Goal: Task Accomplishment & Management: Manage account settings

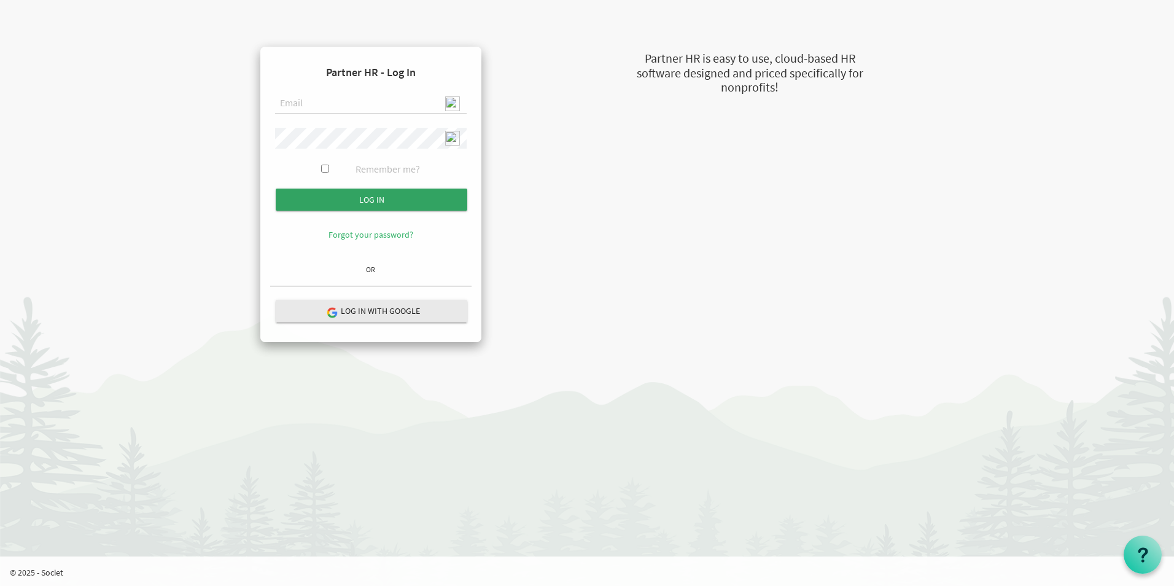
type input "[EMAIL_ADDRESS][DOMAIN_NAME]"
click at [383, 203] on input "Log in" at bounding box center [372, 200] width 192 height 22
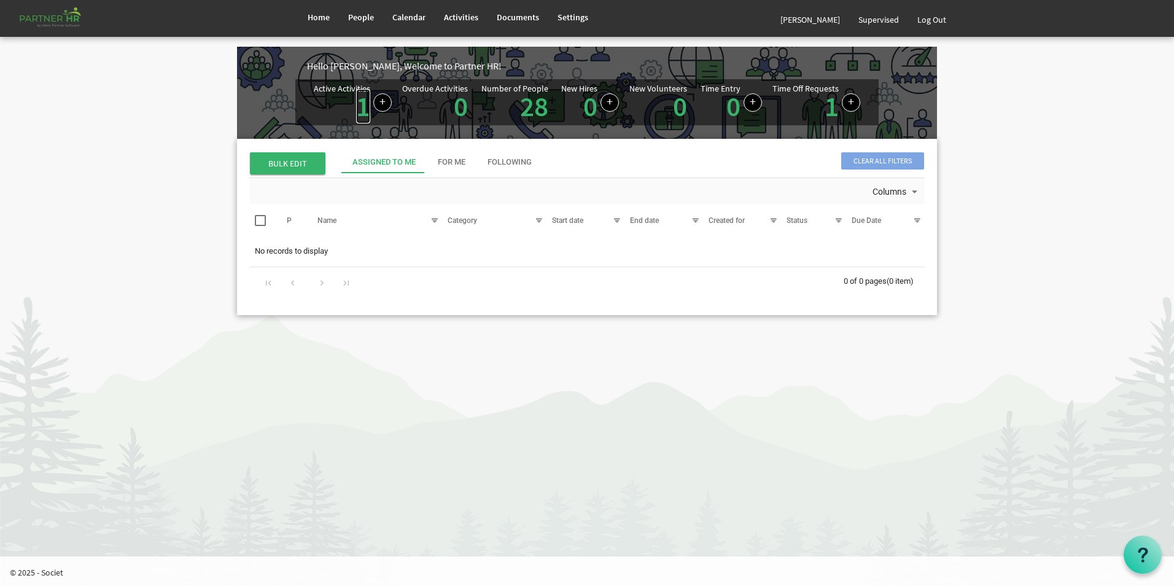
click at [362, 110] on link "1" at bounding box center [363, 106] width 14 height 34
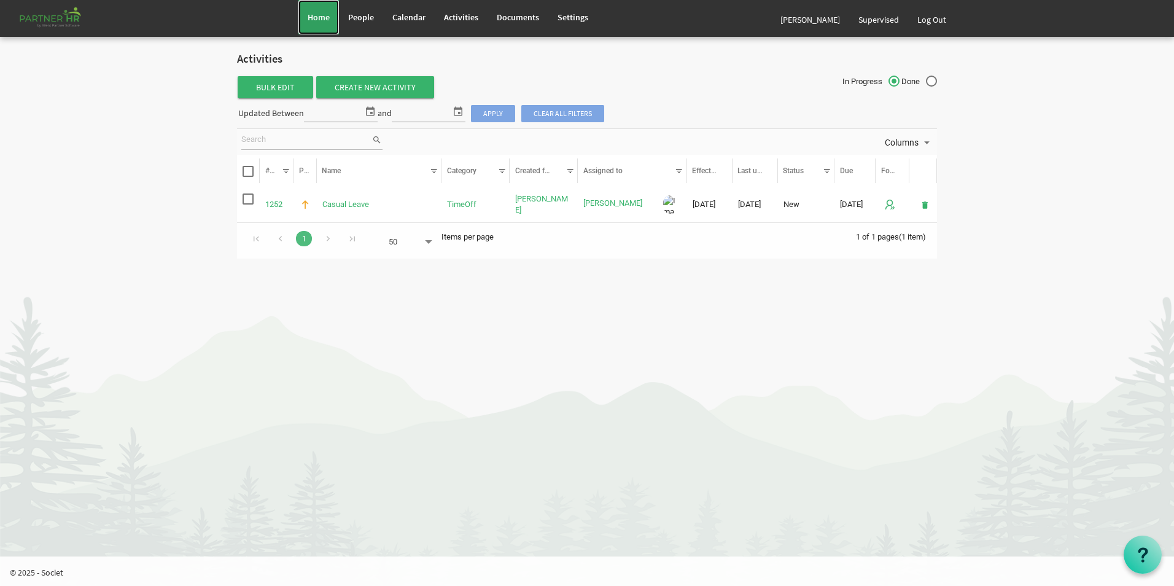
click at [314, 28] on link "Home" at bounding box center [318, 17] width 41 height 34
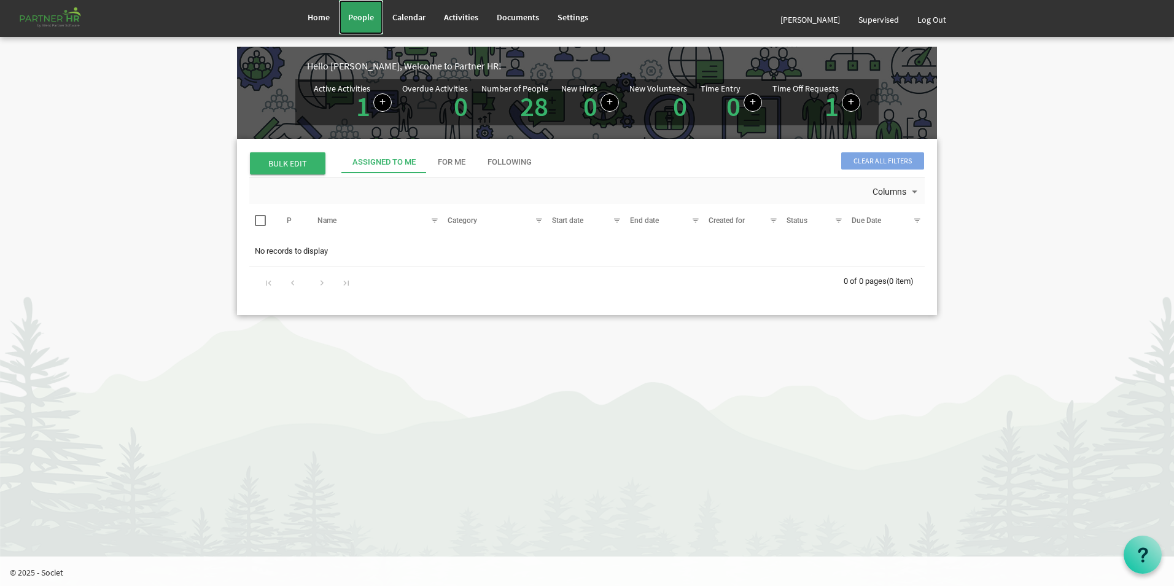
click at [362, 20] on span "People" at bounding box center [361, 17] width 26 height 11
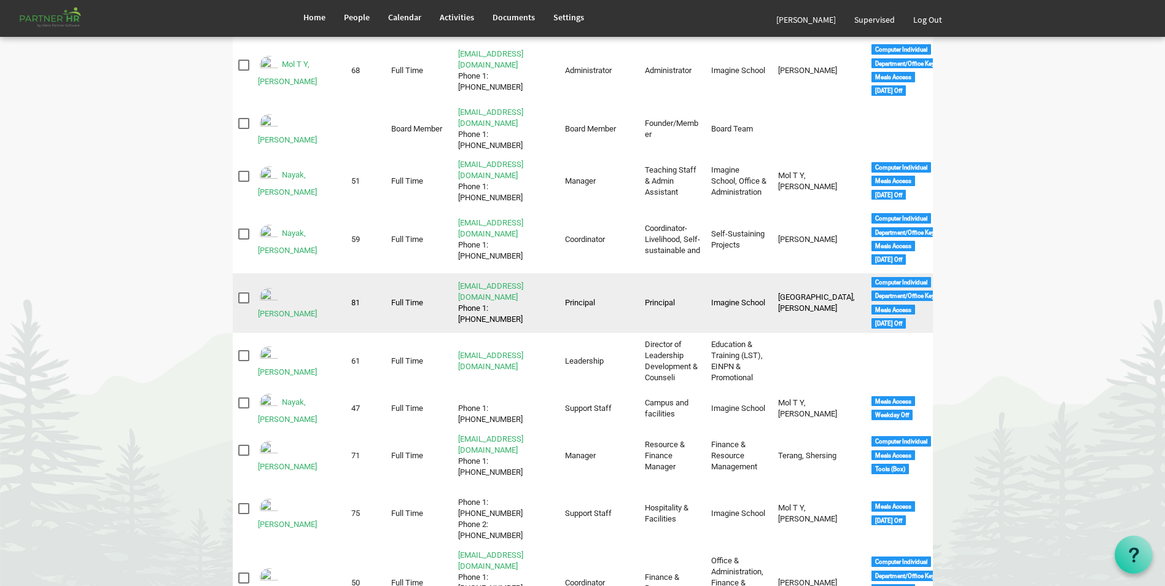
scroll to position [630, 0]
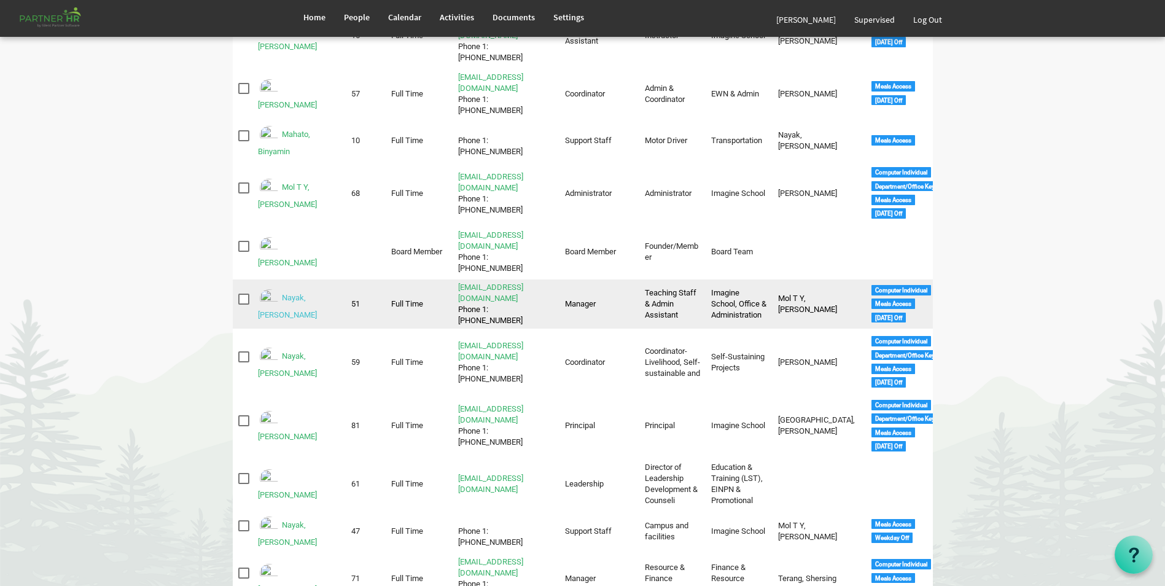
click at [298, 294] on link "Nayak, Deepti Mayee" at bounding box center [287, 307] width 59 height 26
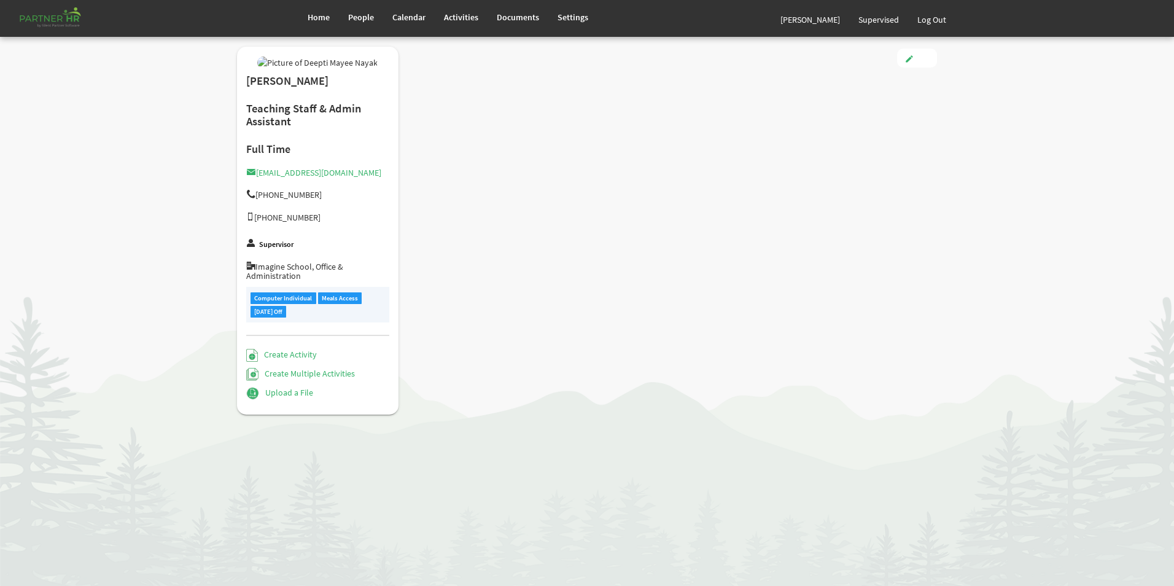
type input "Full Time"
type input "Manager"
type input "Smitha Mol T Y"
type input "8/16/2022"
type input "Female"
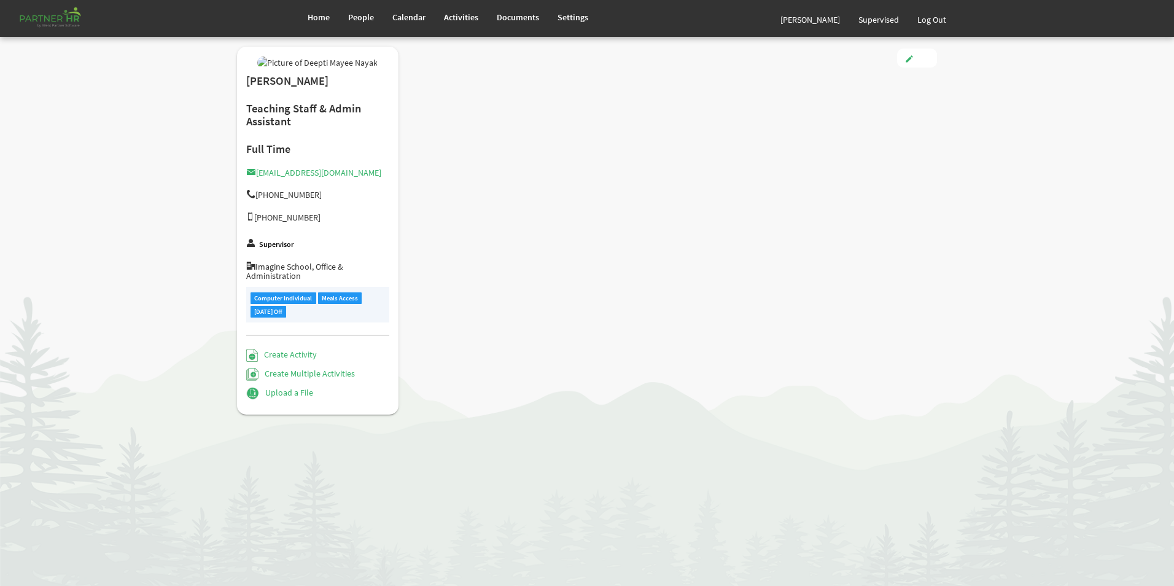
type input "4/14/1998"
checkbox input "true"
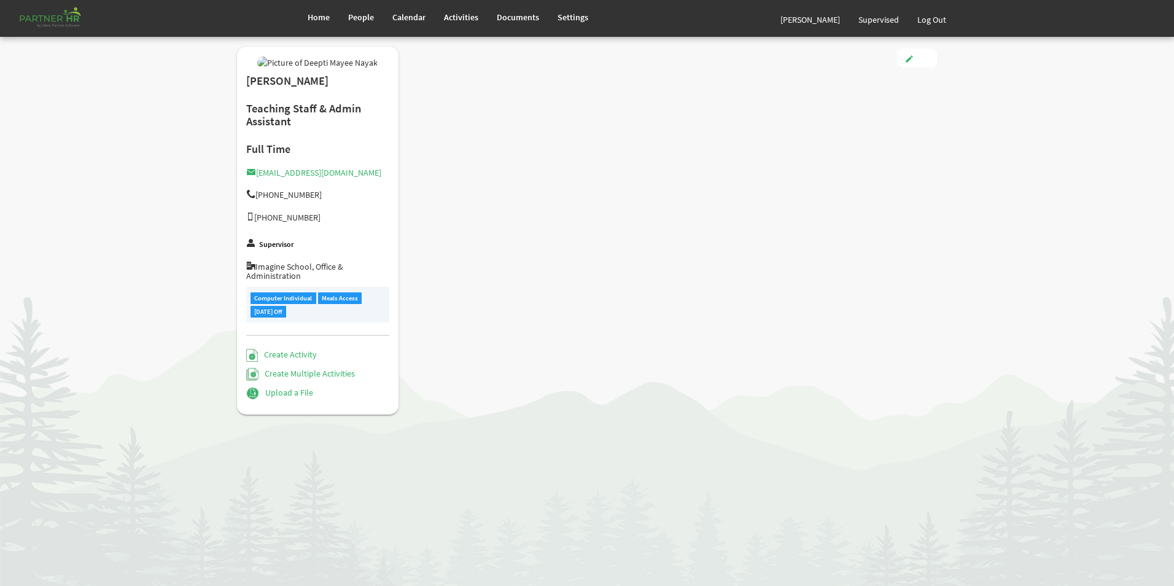
checkbox input "true"
type input "3.00"
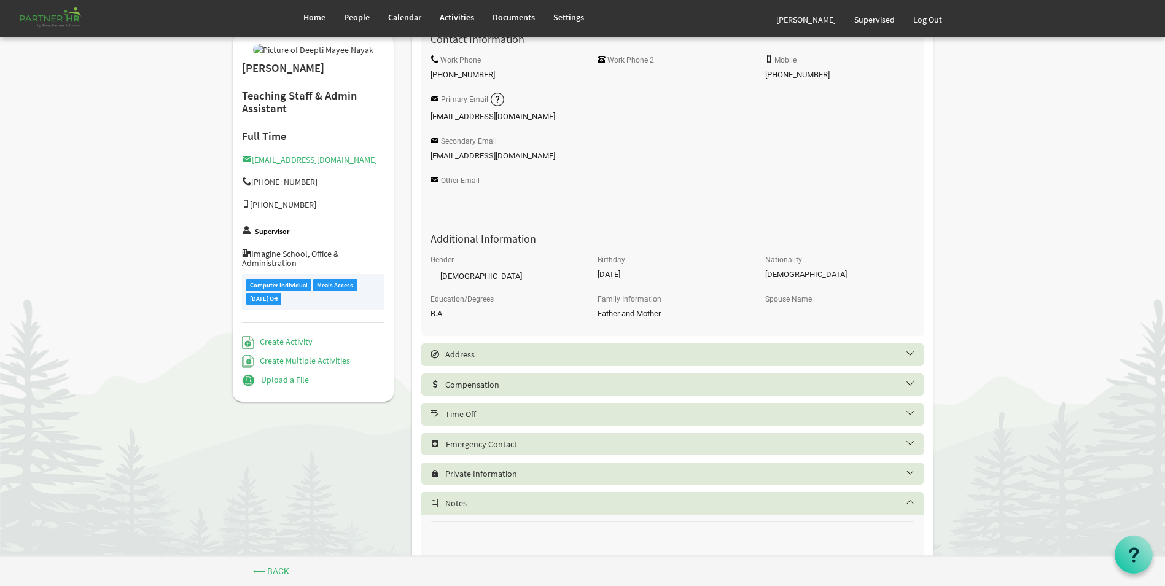
scroll to position [368, 0]
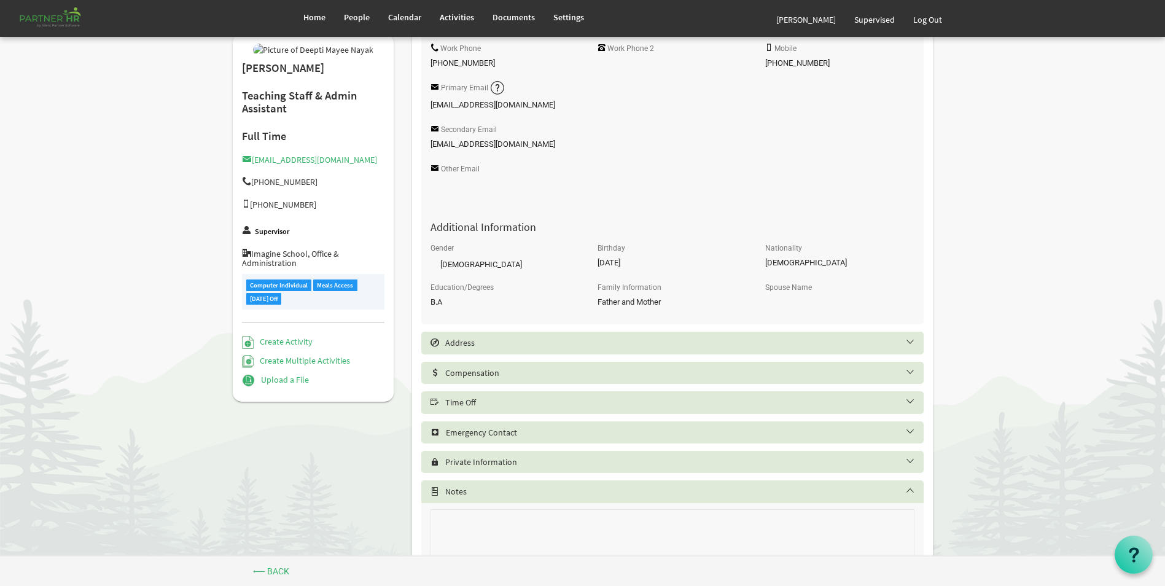
click at [496, 408] on div "Time Off" at bounding box center [672, 402] width 502 height 22
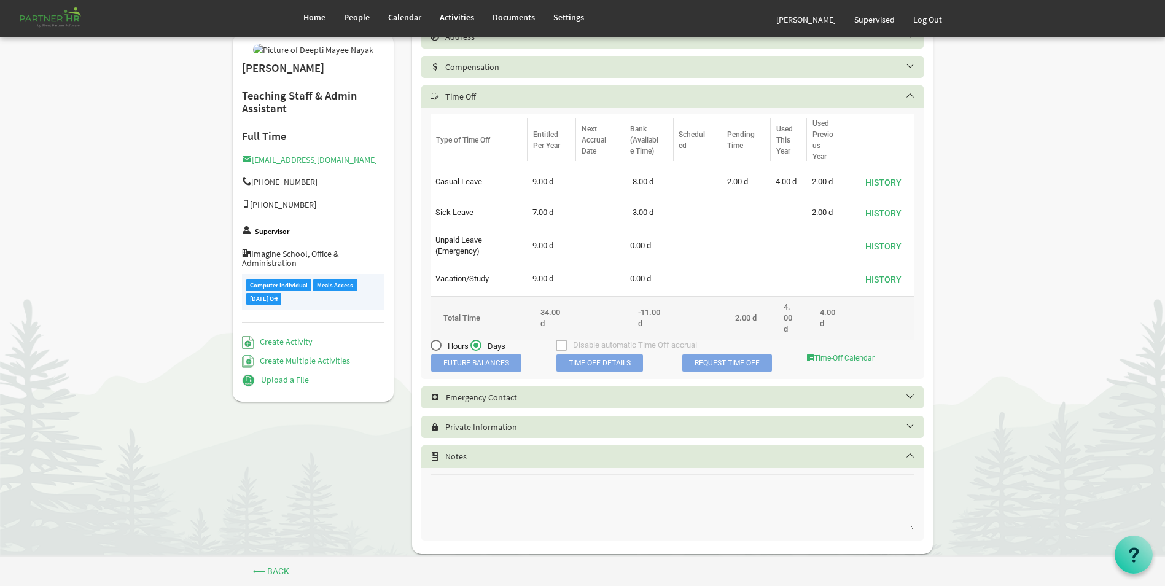
scroll to position [676, 0]
click at [598, 359] on span "Time Off Details" at bounding box center [599, 361] width 87 height 17
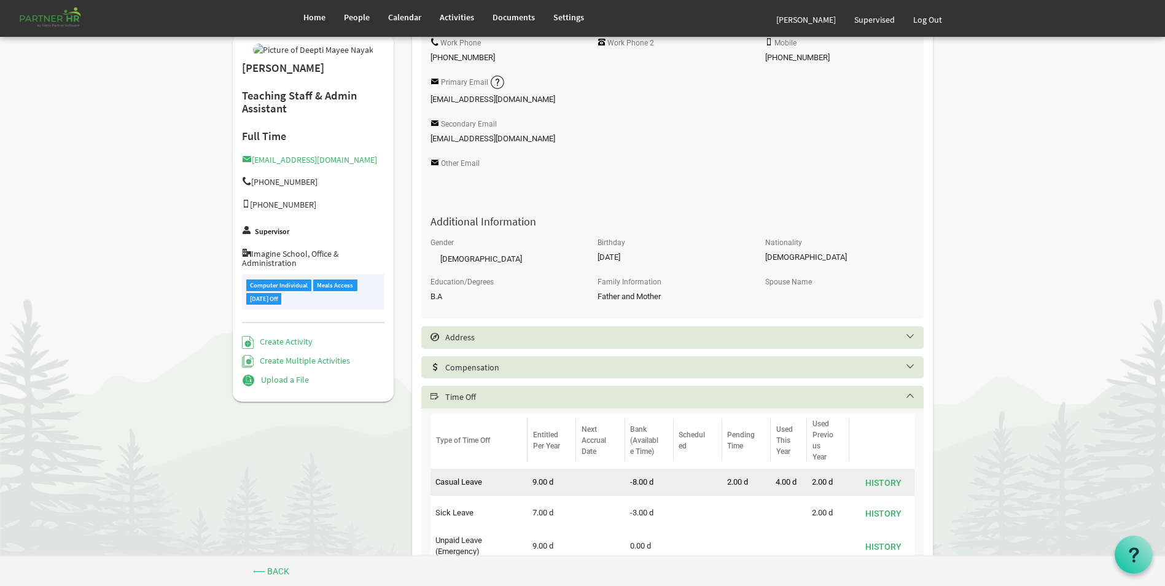
scroll to position [430, 0]
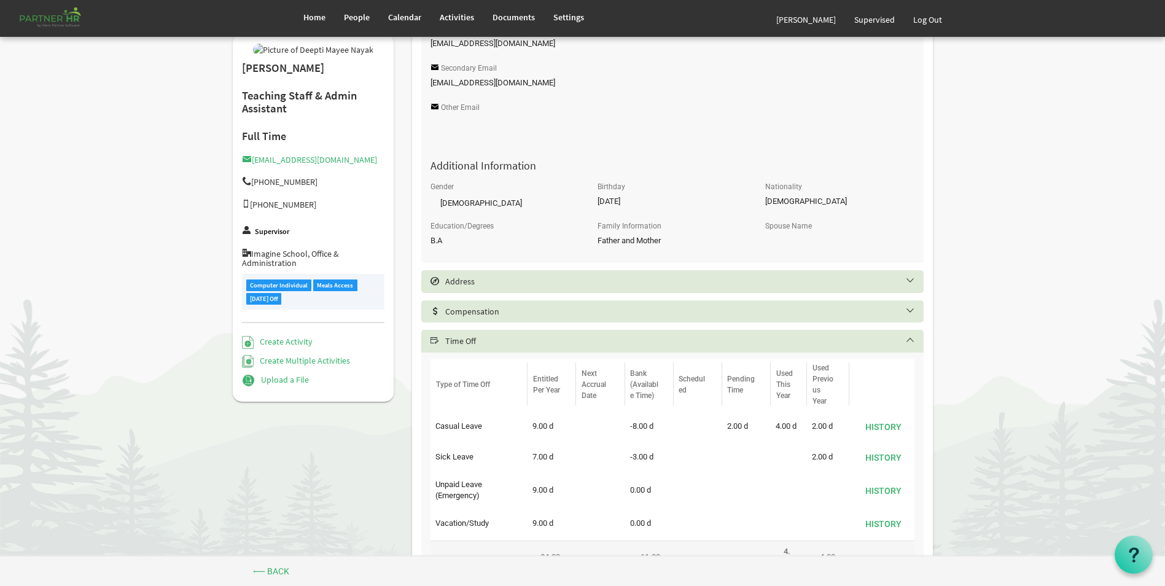
click at [908, 338] on h5 "Time Off" at bounding box center [682, 341] width 502 height 10
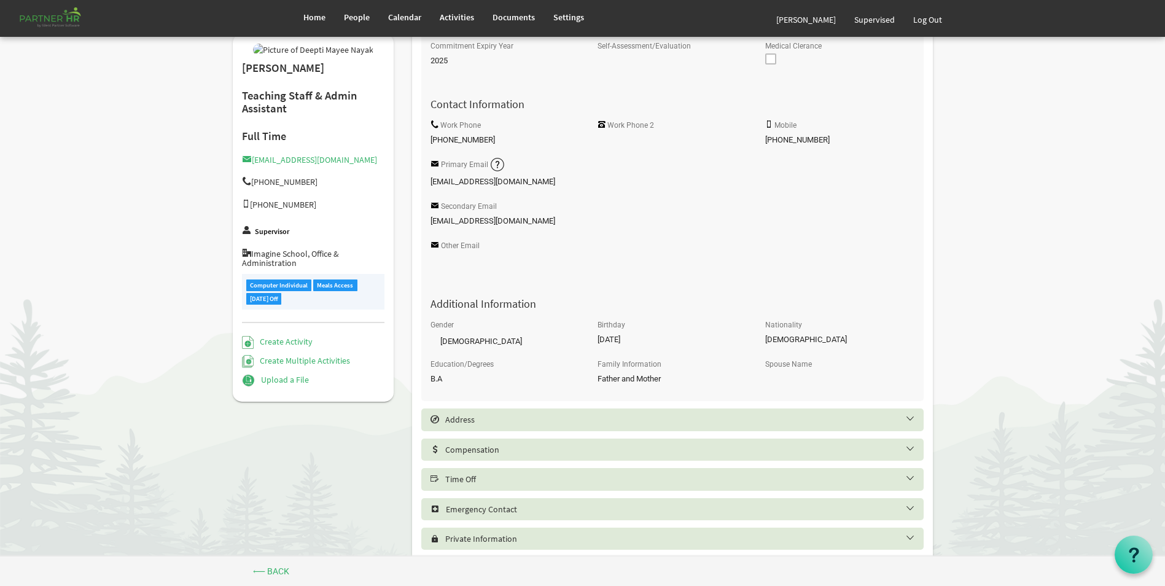
scroll to position [426, 0]
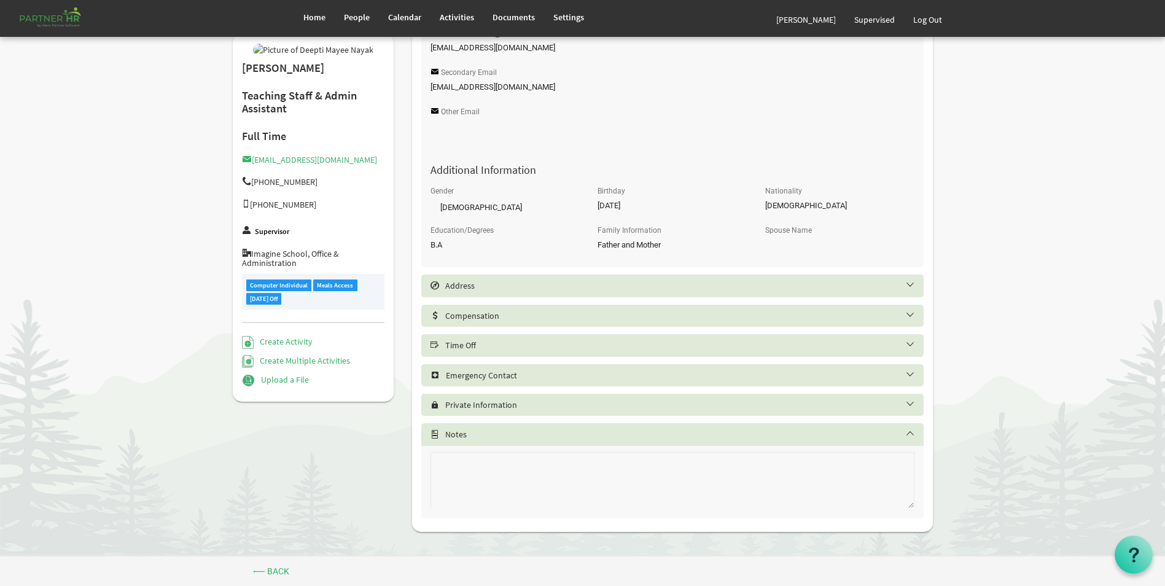
click at [470, 342] on h5 "Time Off" at bounding box center [682, 345] width 502 height 10
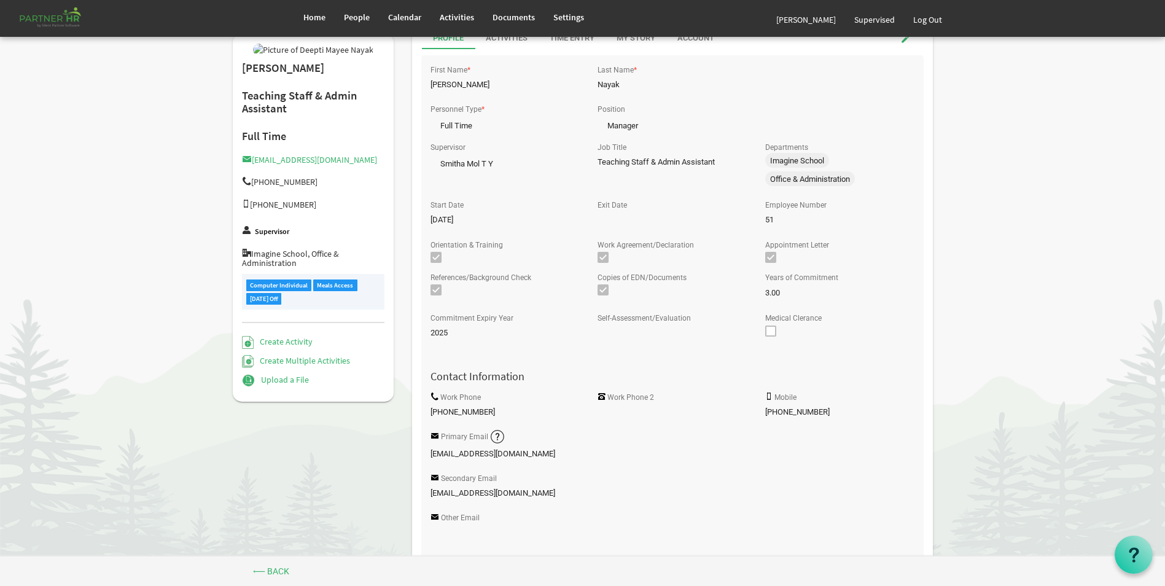
scroll to position [0, 0]
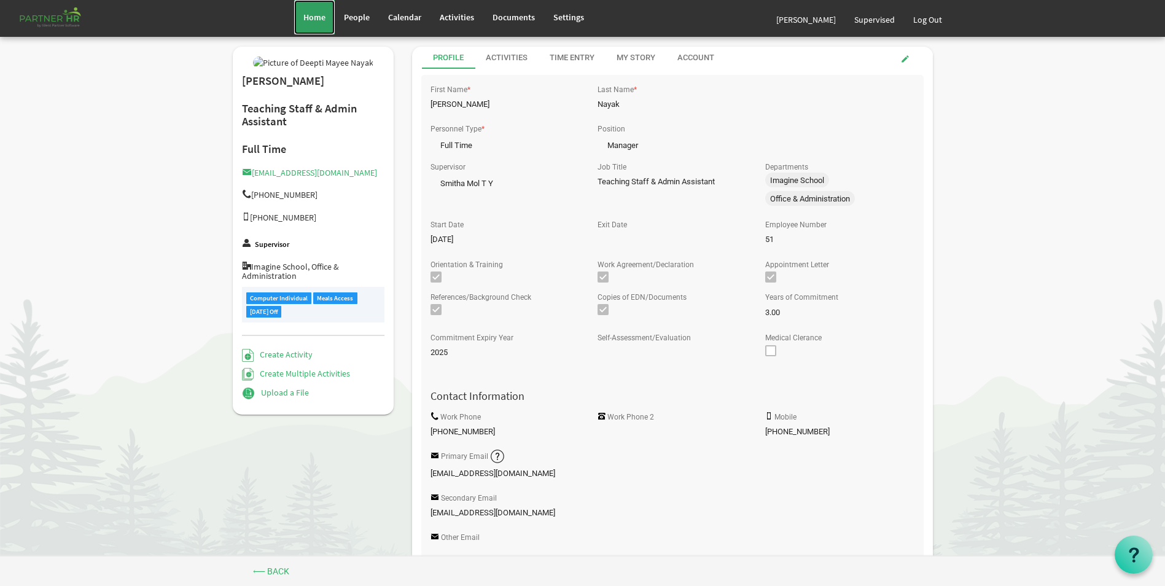
click at [315, 21] on span "Home" at bounding box center [314, 17] width 22 height 11
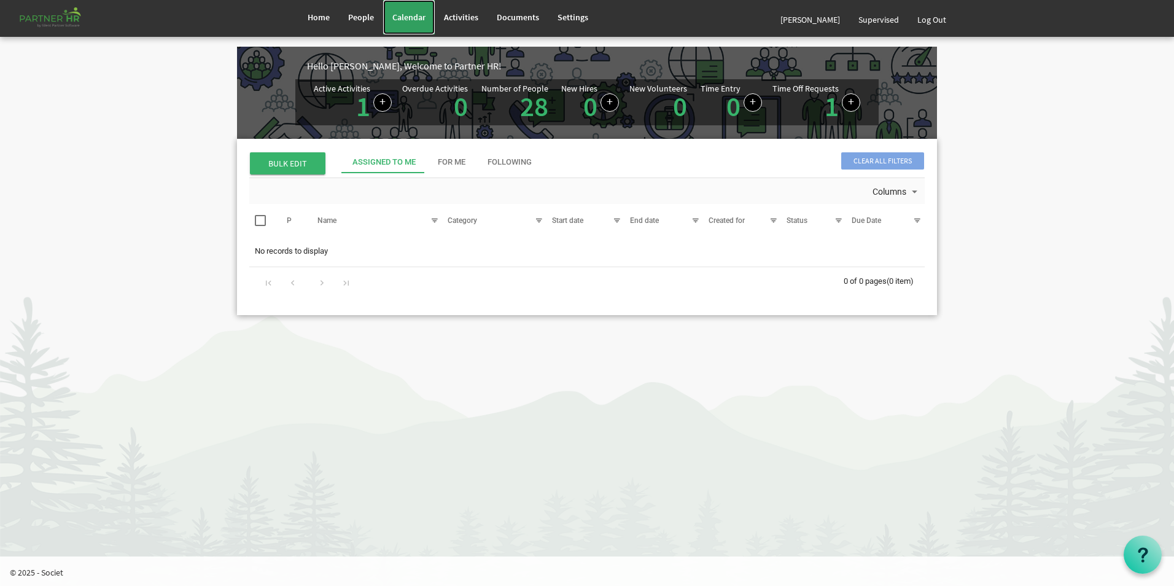
click at [420, 18] on span "Calendar" at bounding box center [408, 17] width 33 height 11
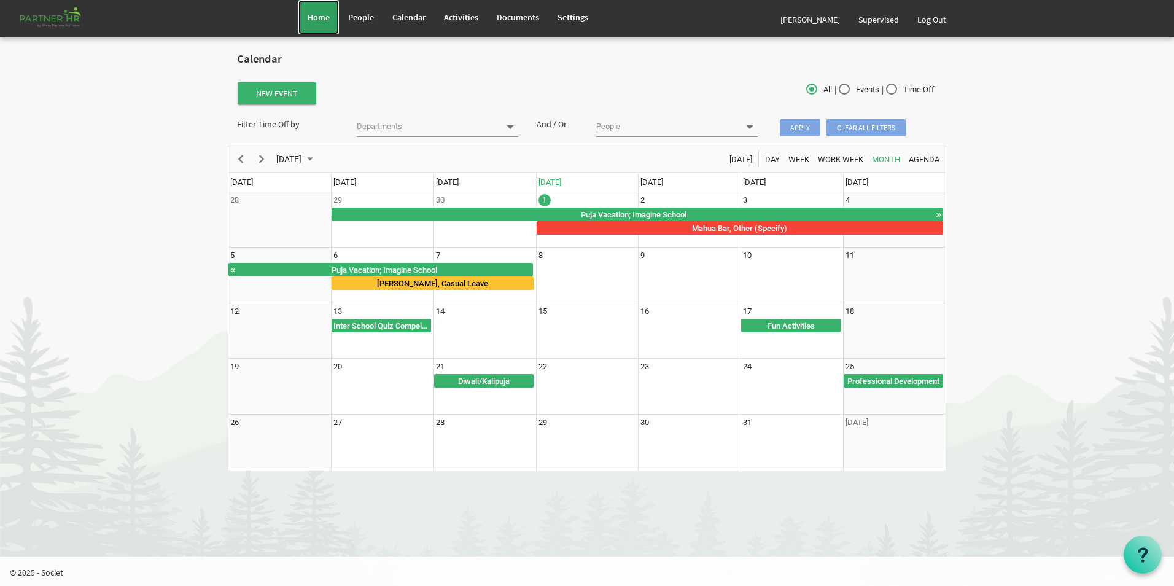
click at [314, 14] on span "Home" at bounding box center [319, 17] width 22 height 11
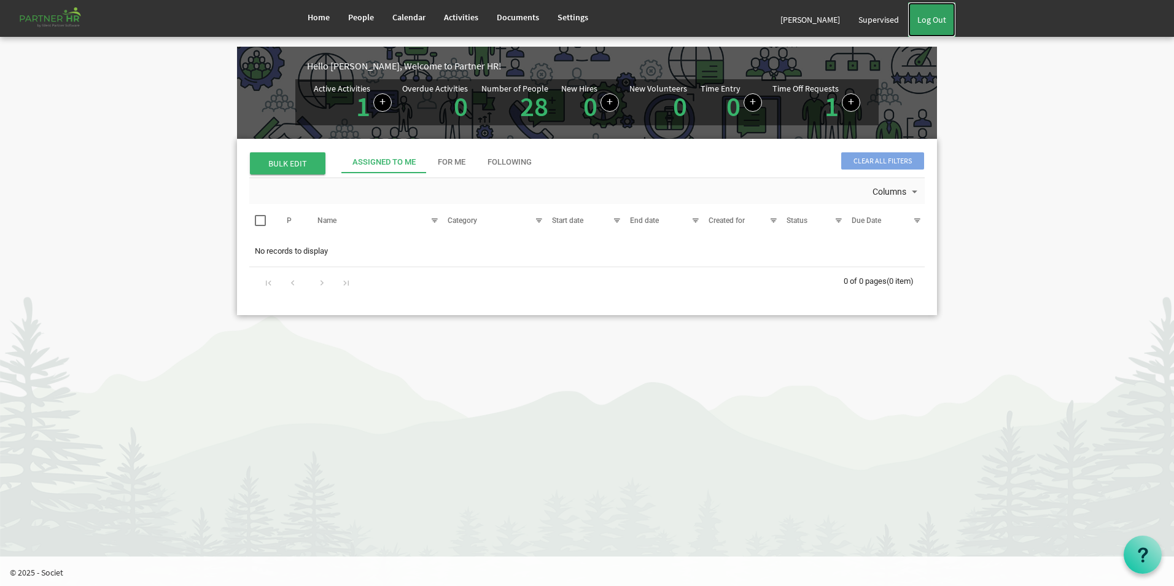
click at [944, 18] on link "Log Out" at bounding box center [931, 19] width 47 height 34
